Goal: Task Accomplishment & Management: Use online tool/utility

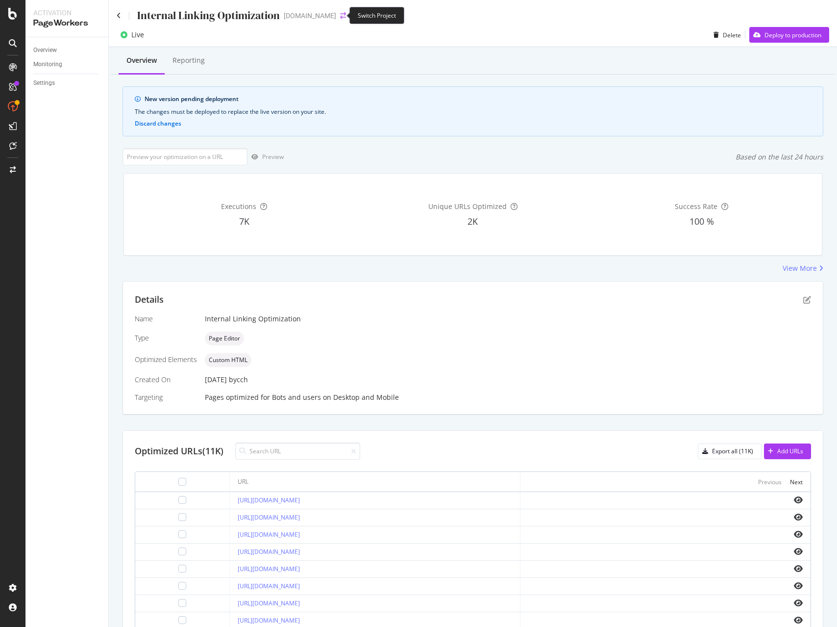
click at [340, 16] on icon "arrow-right-arrow-left" at bounding box center [343, 15] width 6 height 7
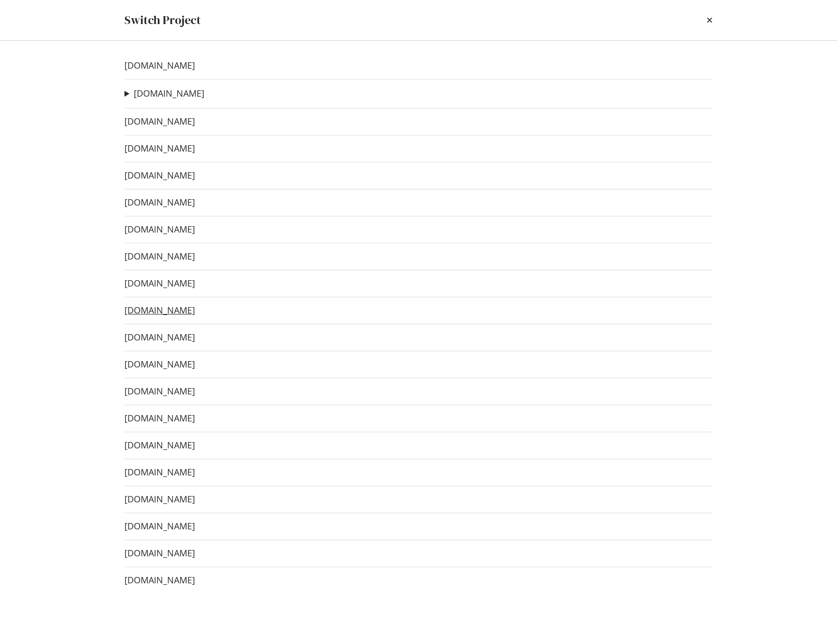
click at [171, 313] on link "[DOMAIN_NAME]" at bounding box center [160, 310] width 71 height 10
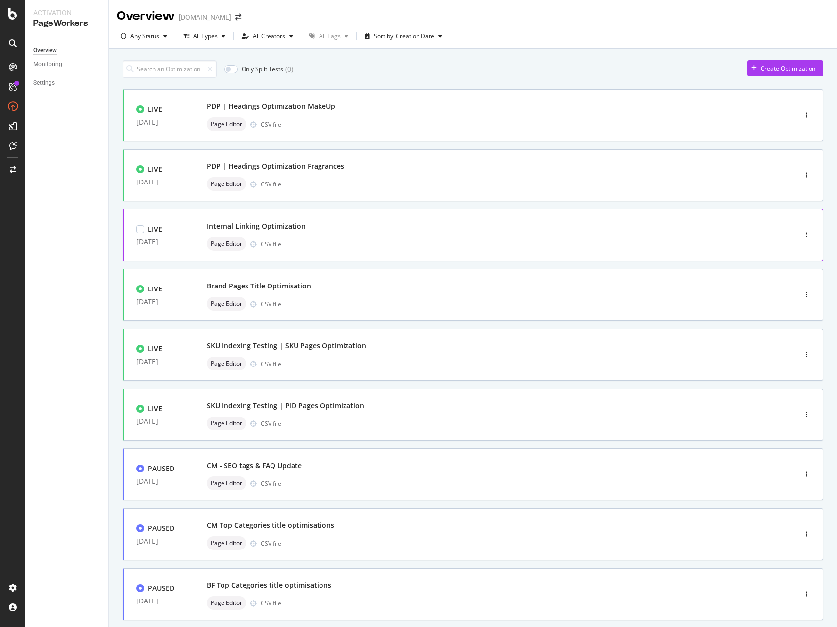
click at [250, 226] on div "Internal Linking Optimization" at bounding box center [256, 226] width 99 height 10
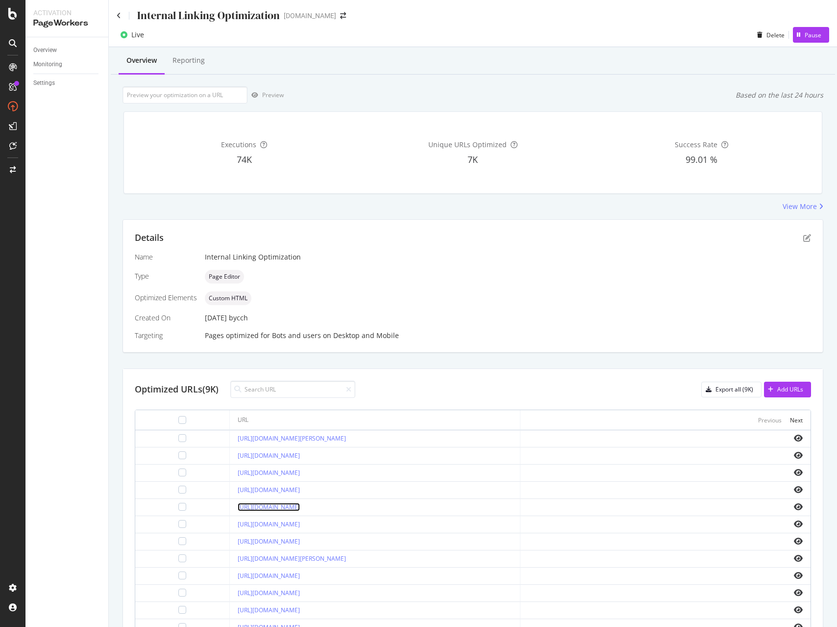
click at [300, 506] on link "[URL][DOMAIN_NAME]" at bounding box center [269, 507] width 62 height 8
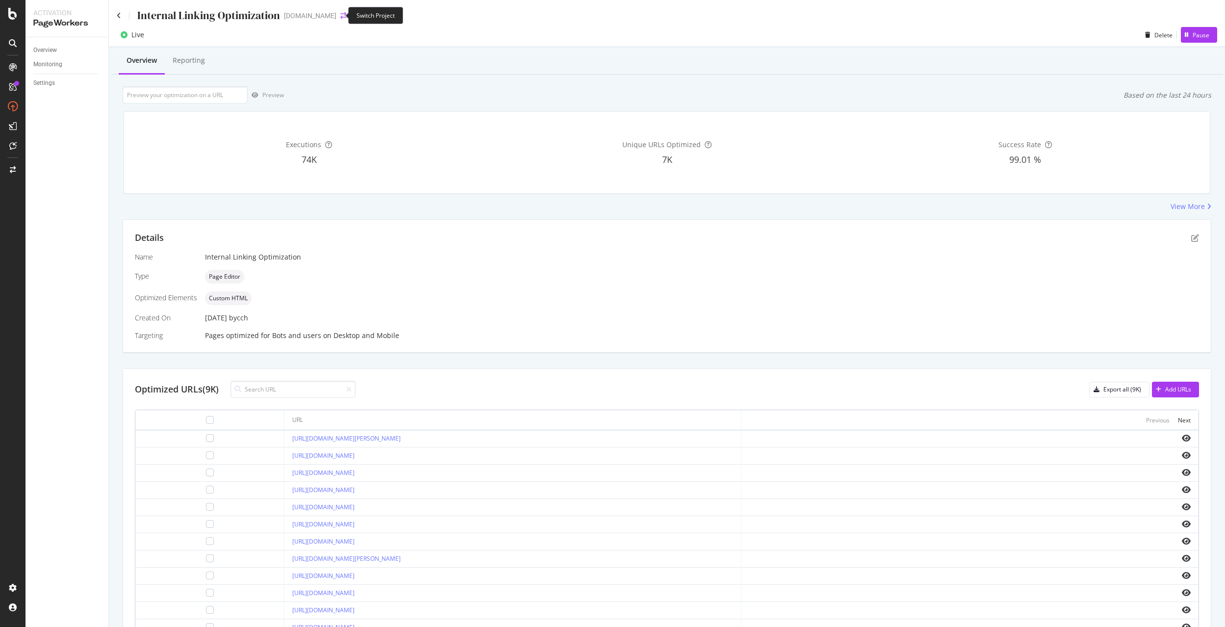
click at [340, 15] on icon "arrow-right-arrow-left" at bounding box center [343, 15] width 6 height 7
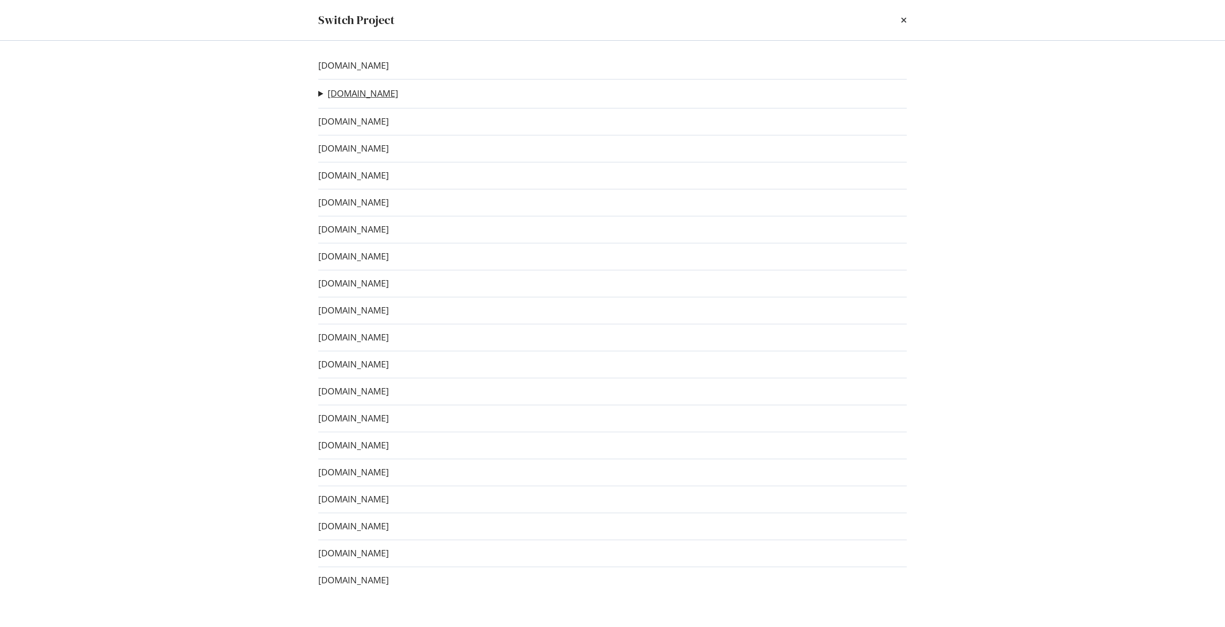
click at [333, 95] on link "[DOMAIN_NAME]" at bounding box center [363, 93] width 71 height 10
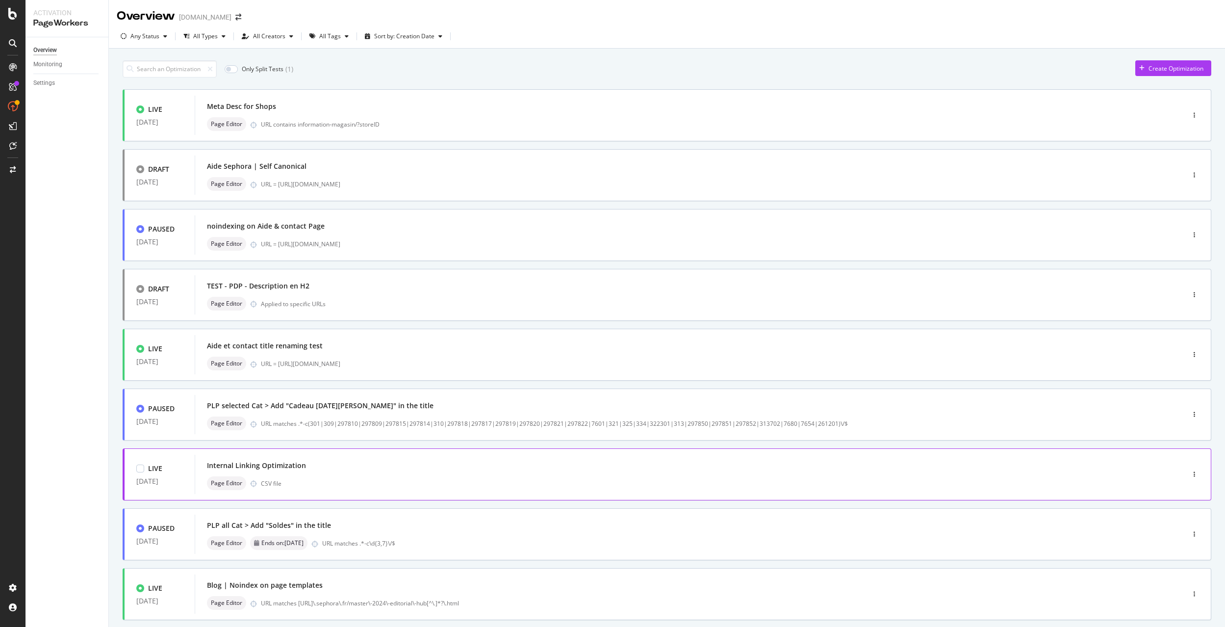
click at [309, 484] on div "Page Editor CSV file" at bounding box center [674, 483] width 935 height 14
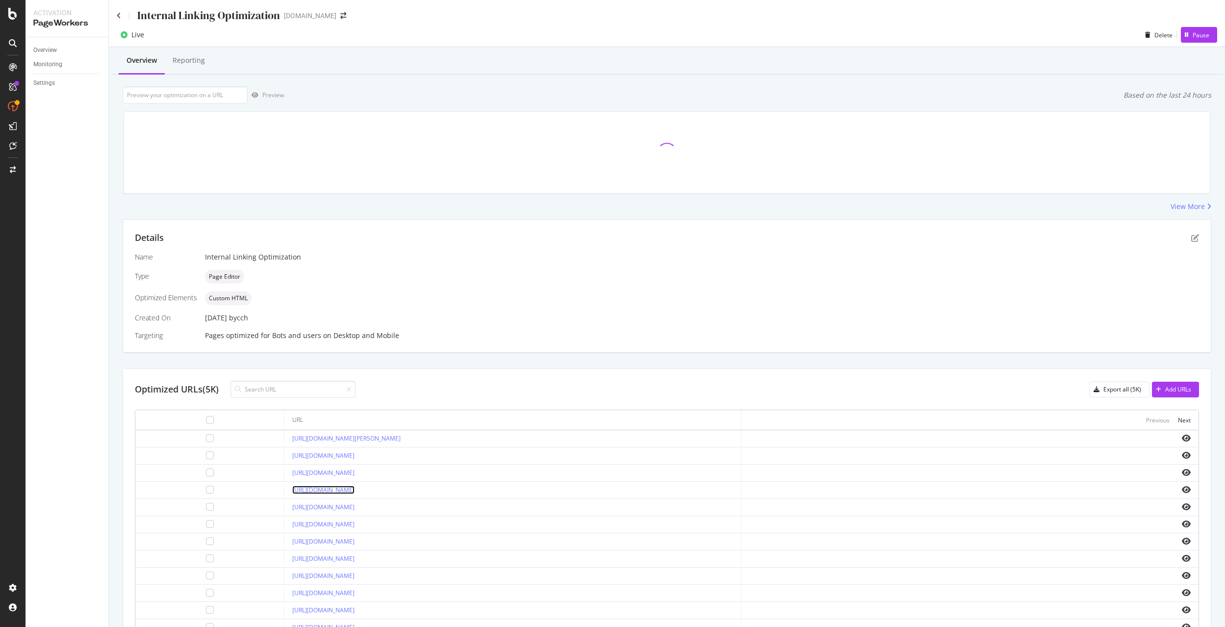
click at [354, 486] on link "[URL][DOMAIN_NAME]" at bounding box center [323, 489] width 62 height 8
